Goal: Complete application form

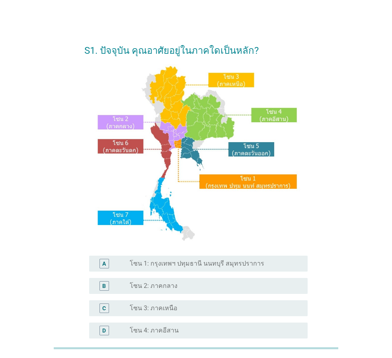
scroll to position [80, 0]
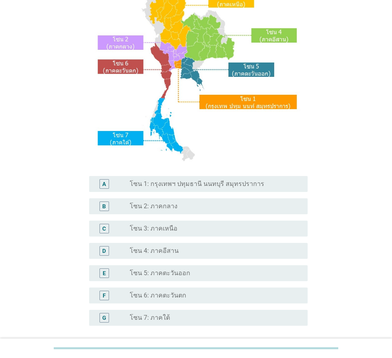
click at [165, 318] on label "โซน 7: ภาคใต้" at bounding box center [150, 318] width 40 height 8
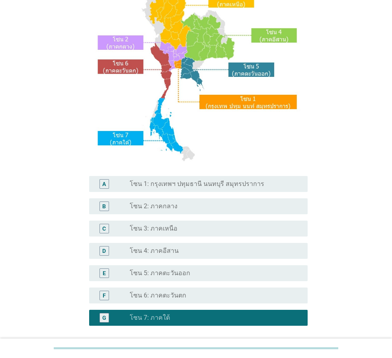
scroll to position [150, 0]
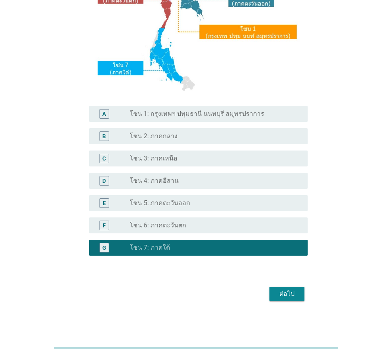
click at [283, 291] on div "ต่อไป" at bounding box center [287, 294] width 22 height 10
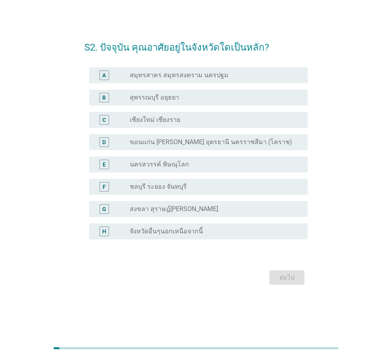
scroll to position [0, 0]
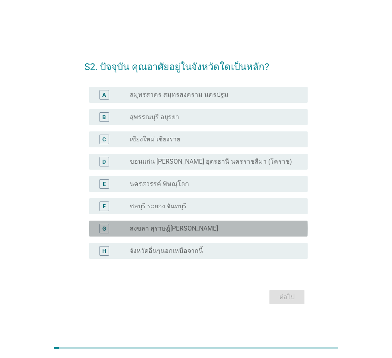
click at [199, 233] on div "radio_button_unchecked สงขลา สุราษฎ์[PERSON_NAME]" at bounding box center [215, 229] width 171 height 10
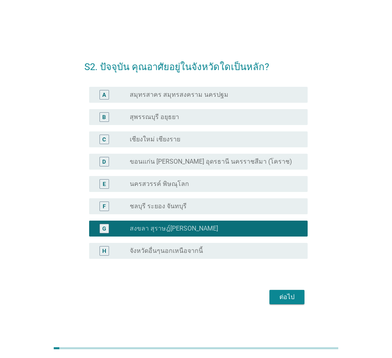
click at [290, 300] on div "ต่อไป" at bounding box center [287, 297] width 22 height 10
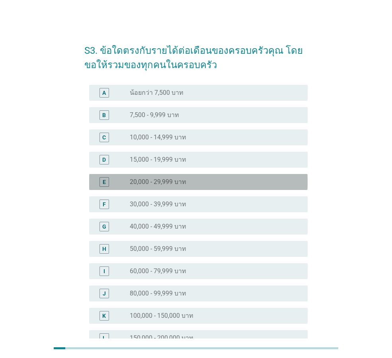
click at [177, 186] on div "radio_button_unchecked 20,000 - 29,999 บาท" at bounding box center [215, 182] width 171 height 10
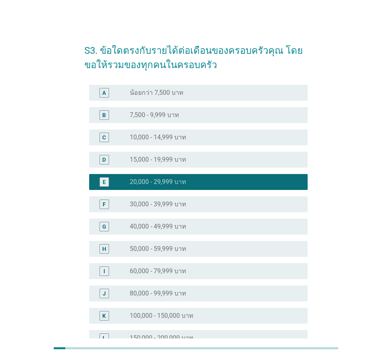
scroll to position [113, 0]
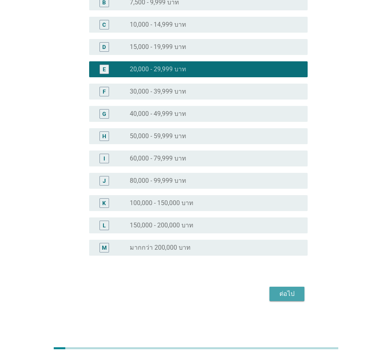
click at [280, 295] on div "ต่อไป" at bounding box center [287, 294] width 22 height 10
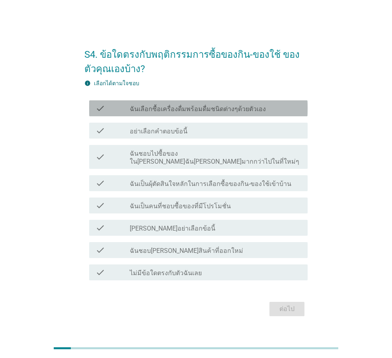
click at [236, 112] on label "ฉันเลือกซื้อเครื่องดื่มพร้อมดื่มชนิดต่างๆด้วยตัวเอง" at bounding box center [198, 109] width 136 height 8
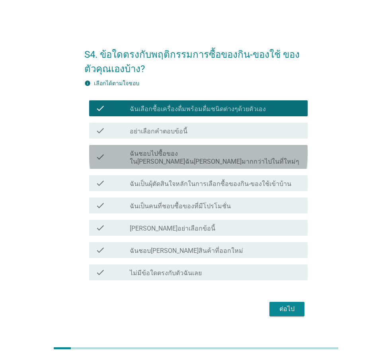
click at [206, 160] on label "ฉันชอบไปซื้อของใน[PERSON_NAME]ฉัน[PERSON_NAME]มากกว่าไปในที่ใหม่ๆ" at bounding box center [215, 158] width 171 height 16
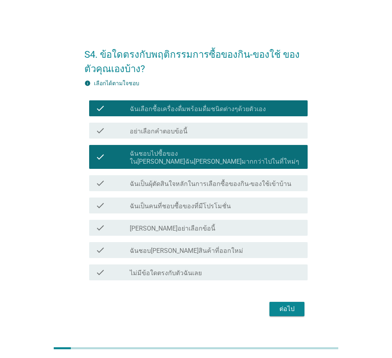
click at [211, 180] on label "ฉันเป็นผุ้ตัดสินใจหลักในการเลือกซื้อของกิน-ของใช้เข้าบ้าน" at bounding box center [211, 184] width 162 height 8
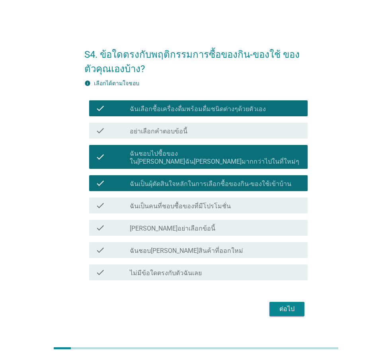
click at [195, 203] on label "ฉันเป็นคนที่ชอบซื้อของที่มีโปรโมชั่น" at bounding box center [180, 206] width 101 height 8
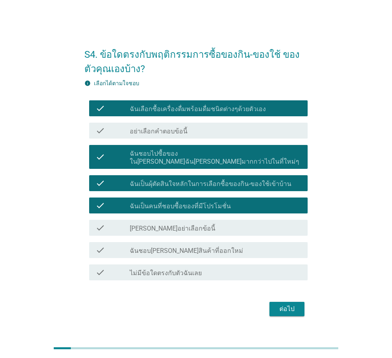
click at [182, 248] on label "ฉันชอบ[PERSON_NAME]สินค้าที่ออกใหม่" at bounding box center [186, 251] width 113 height 8
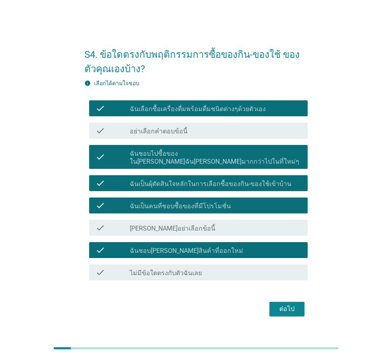
click at [291, 306] on div "ต่อไป" at bounding box center [287, 309] width 22 height 10
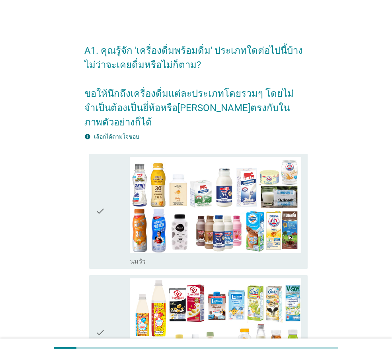
scroll to position [119, 0]
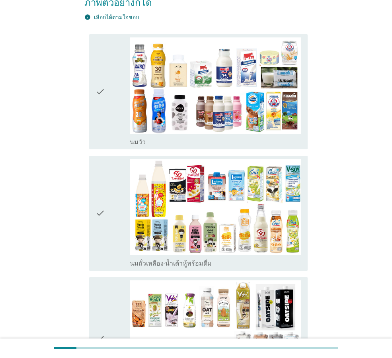
click at [101, 200] on icon "check" at bounding box center [100, 213] width 10 height 109
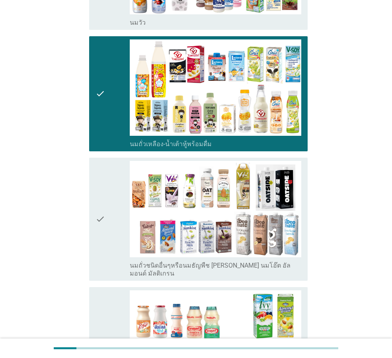
scroll to position [318, 0]
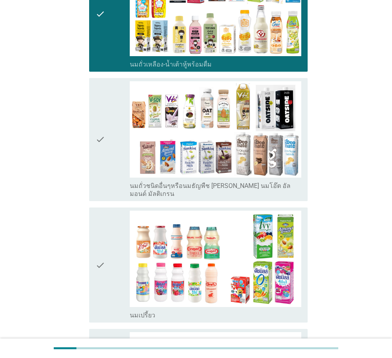
click at [105, 238] on icon "check" at bounding box center [100, 264] width 10 height 109
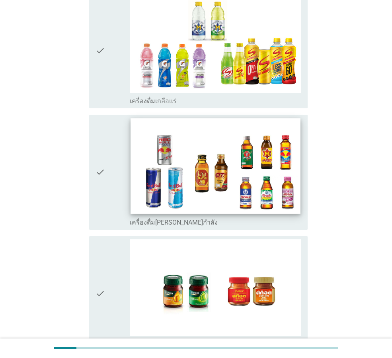
scroll to position [1590, 0]
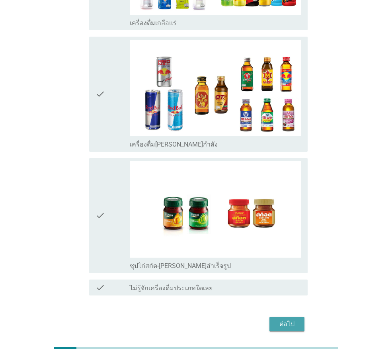
click at [290, 319] on div "ต่อไป" at bounding box center [287, 324] width 22 height 10
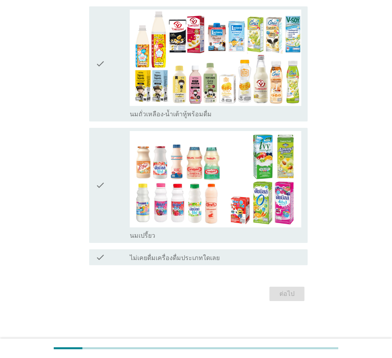
scroll to position [0, 0]
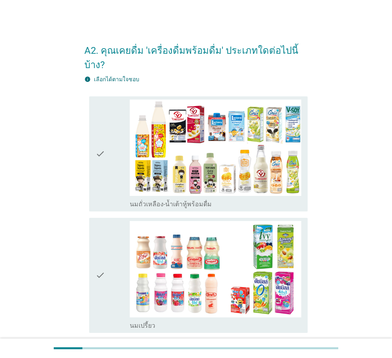
click at [110, 254] on div "check" at bounding box center [112, 275] width 34 height 109
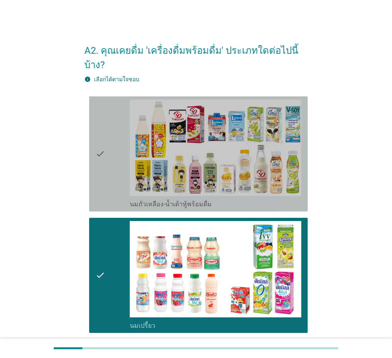
click at [111, 154] on div "check" at bounding box center [112, 153] width 34 height 109
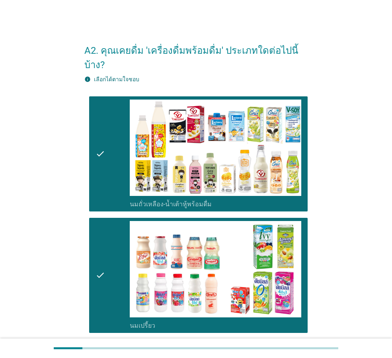
scroll to position [76, 0]
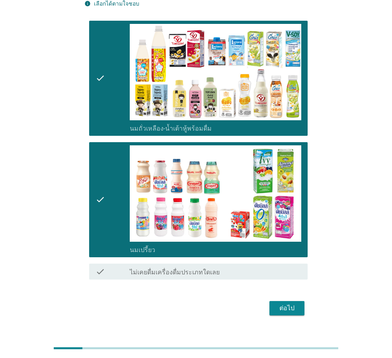
click at [278, 301] on button "ต่อไป" at bounding box center [286, 308] width 35 height 14
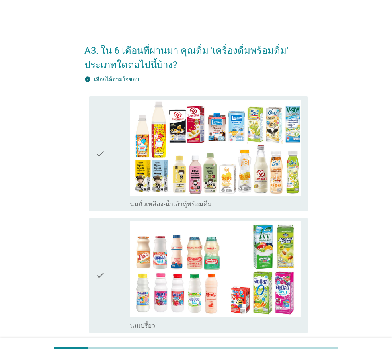
drag, startPoint x: 112, startPoint y: 145, endPoint x: 105, endPoint y: 181, distance: 37.3
click at [112, 145] on div "check" at bounding box center [112, 153] width 34 height 109
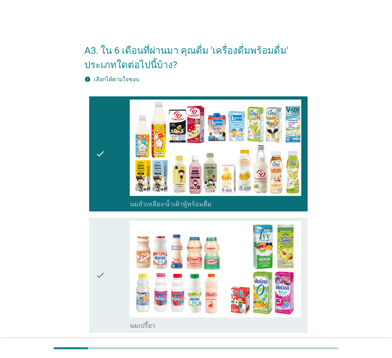
click at [100, 245] on icon "check" at bounding box center [100, 275] width 10 height 109
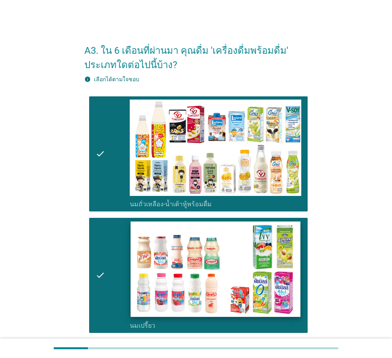
scroll to position [90, 0]
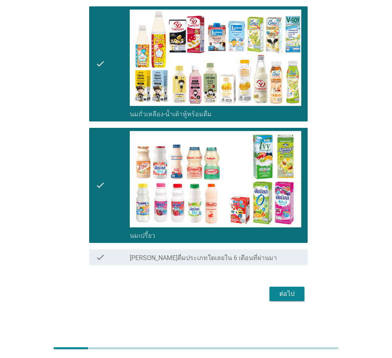
click at [287, 293] on div "ต่อไป" at bounding box center [287, 294] width 22 height 10
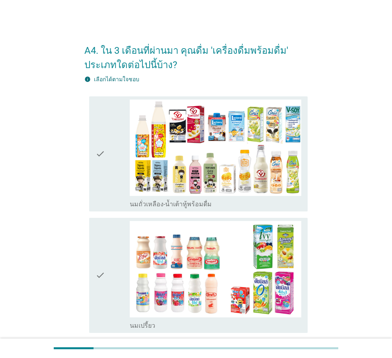
click at [107, 154] on div "check" at bounding box center [112, 153] width 34 height 109
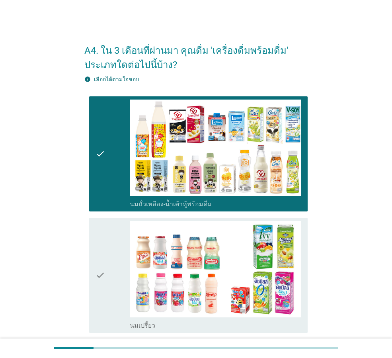
click at [111, 262] on div "check" at bounding box center [112, 275] width 34 height 109
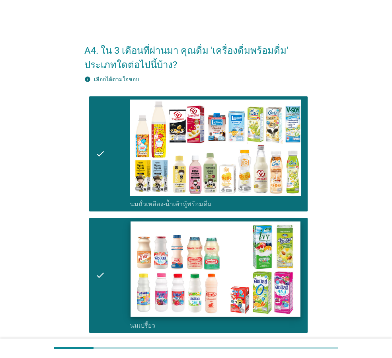
scroll to position [90, 0]
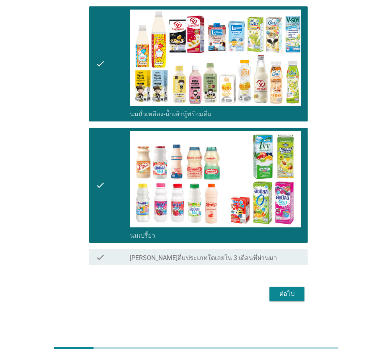
click at [283, 296] on div "ต่อไป" at bounding box center [287, 294] width 22 height 10
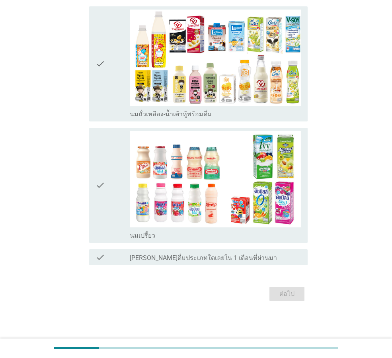
scroll to position [0, 0]
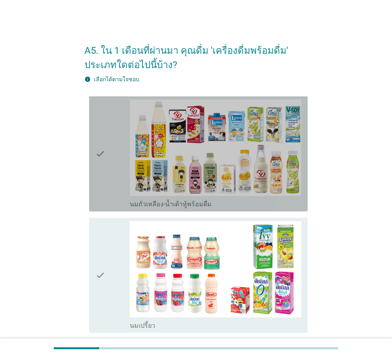
click at [101, 140] on icon "check" at bounding box center [100, 153] width 10 height 109
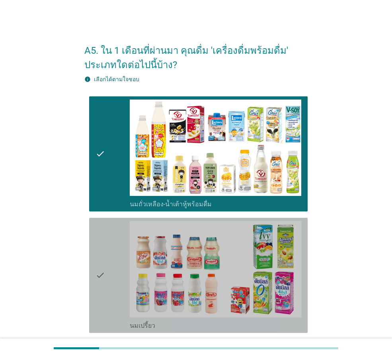
click at [112, 245] on div "check" at bounding box center [112, 275] width 34 height 109
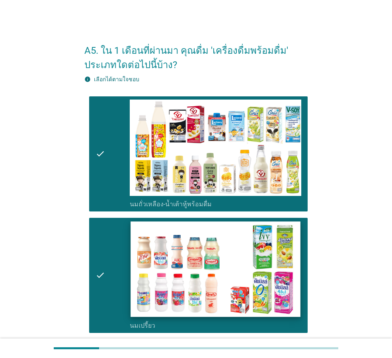
scroll to position [90, 0]
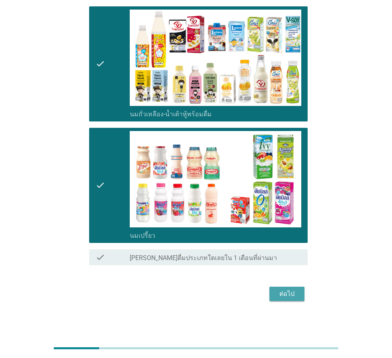
click at [283, 295] on div "ต่อไป" at bounding box center [287, 294] width 22 height 10
